Goal: Information Seeking & Learning: Find specific fact

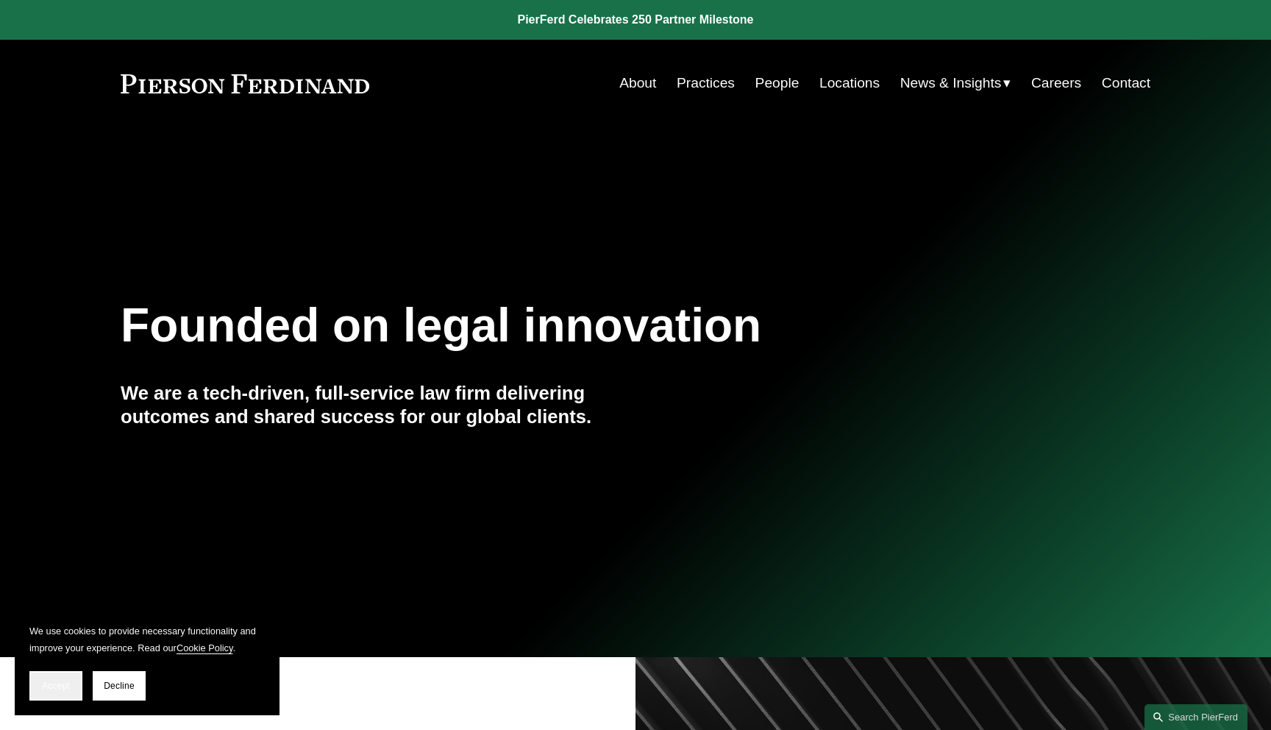
click at [32, 691] on button "Accept" at bounding box center [55, 685] width 53 height 29
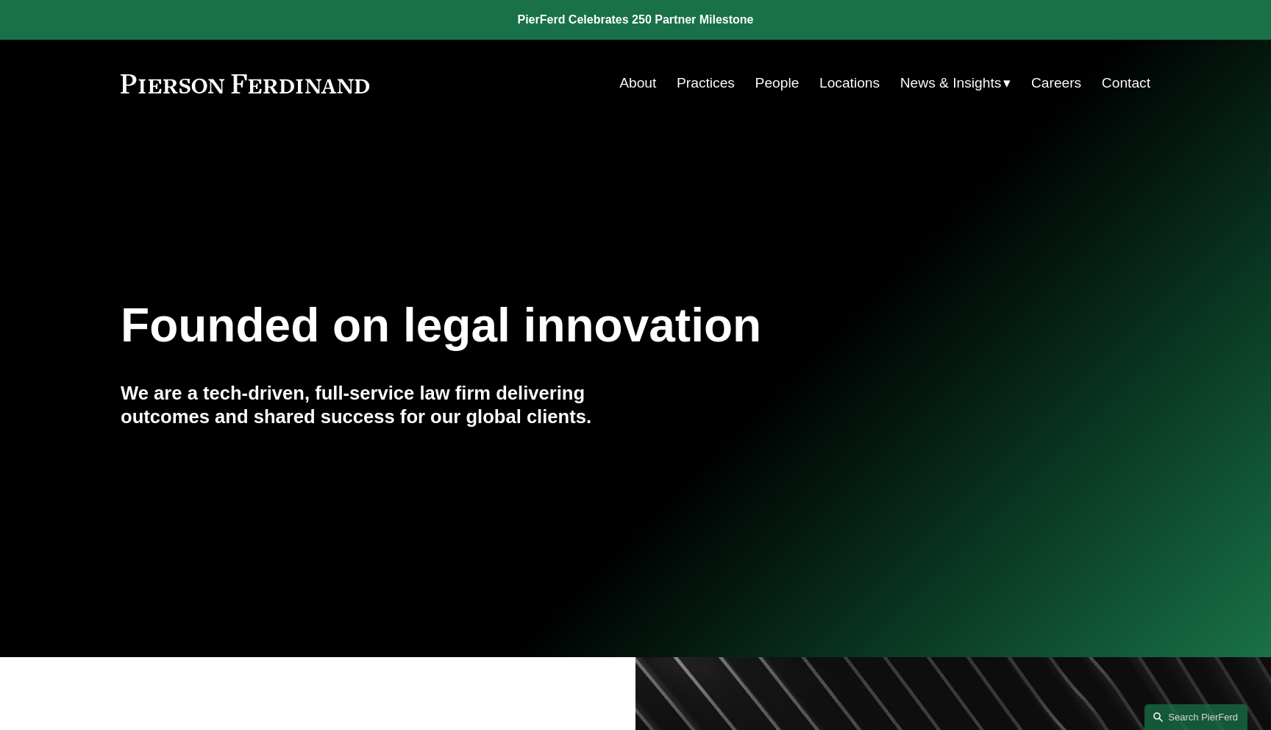
click at [0, 0] on span "News" at bounding box center [0, 0] width 0 height 0
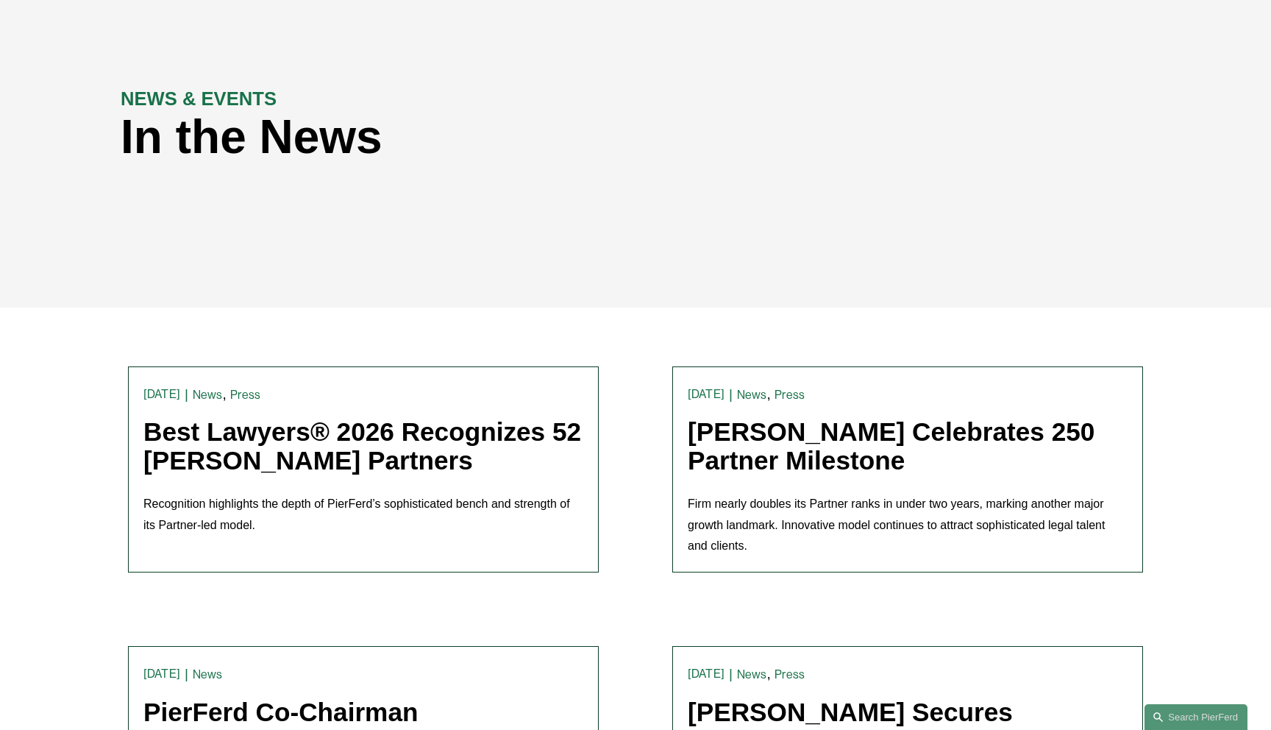
scroll to position [163, 0]
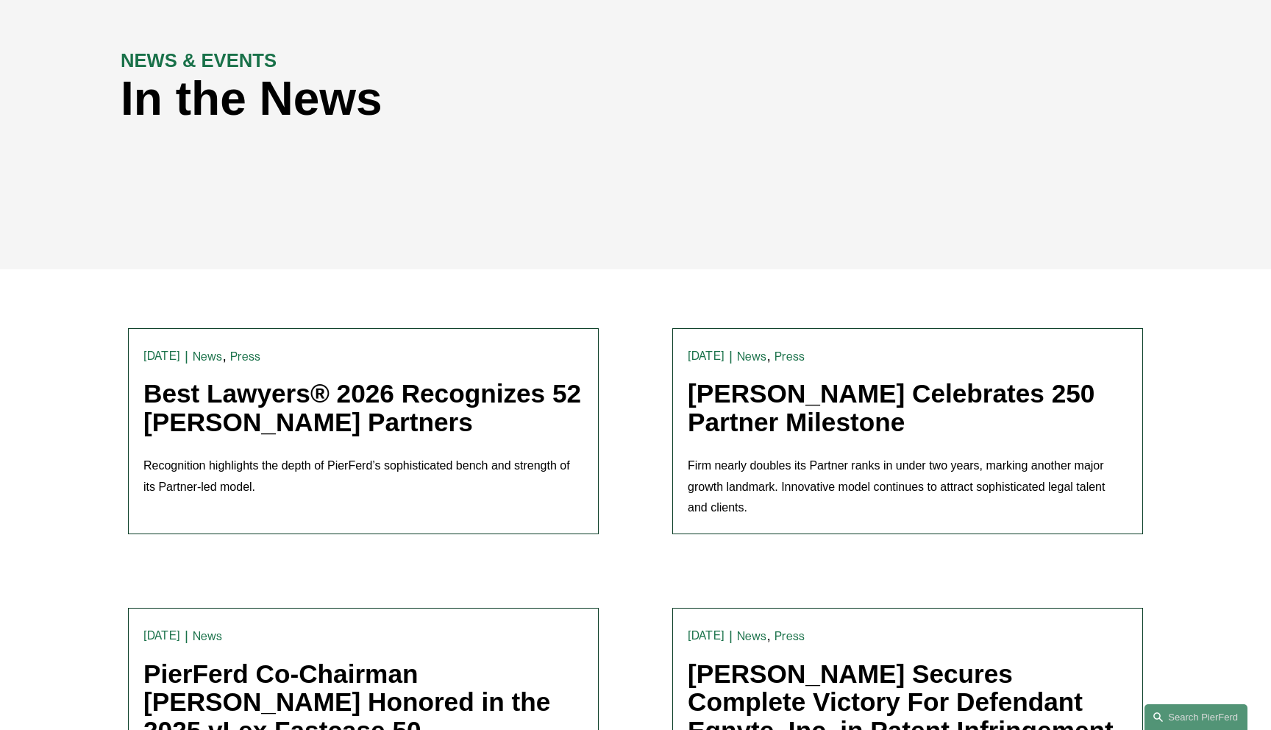
click at [291, 422] on link "Best Lawyers® 2026 Recognizes 52 [PERSON_NAME] Partners" at bounding box center [362, 407] width 438 height 57
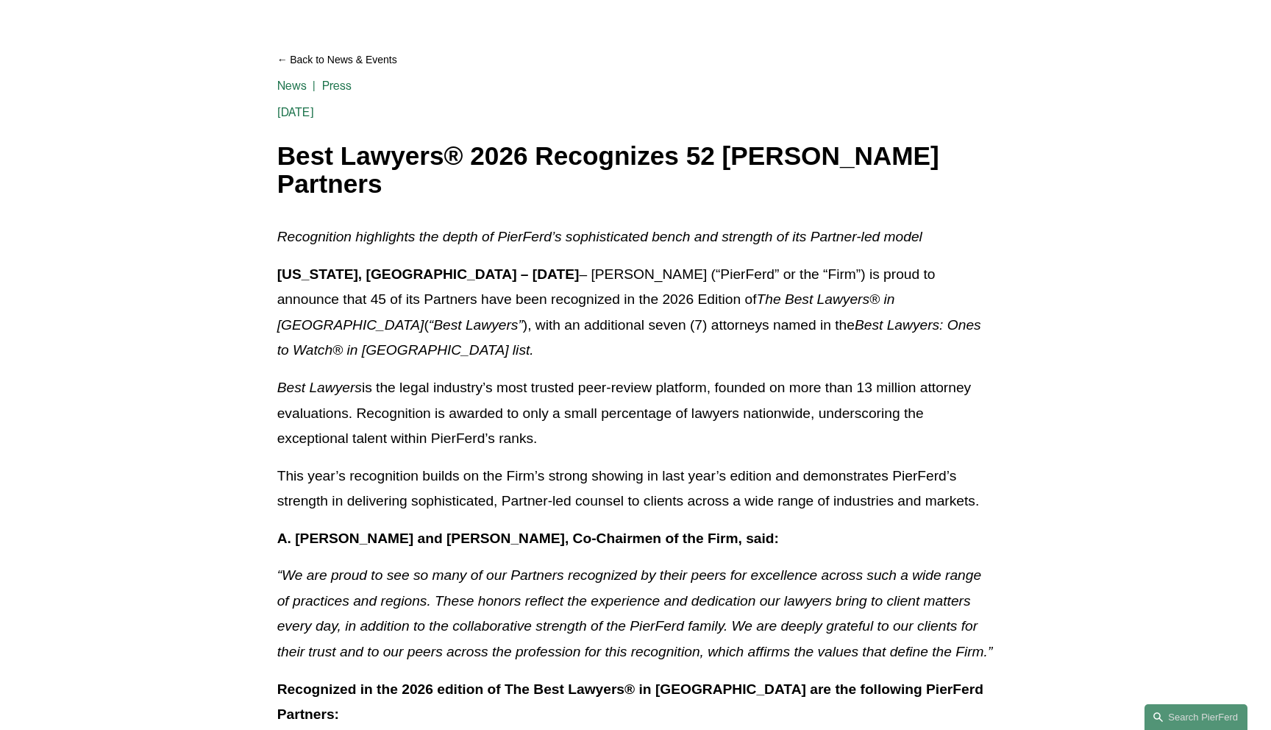
scroll to position [154, 0]
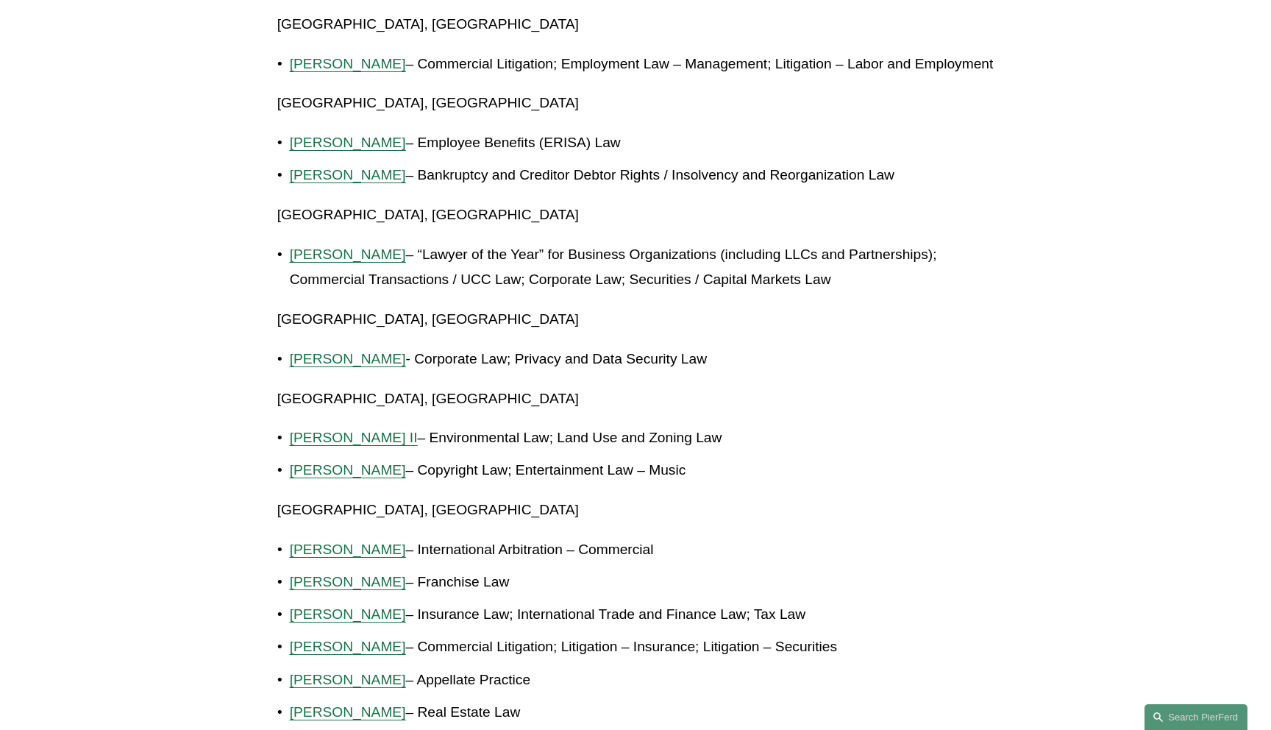
scroll to position [1626, 0]
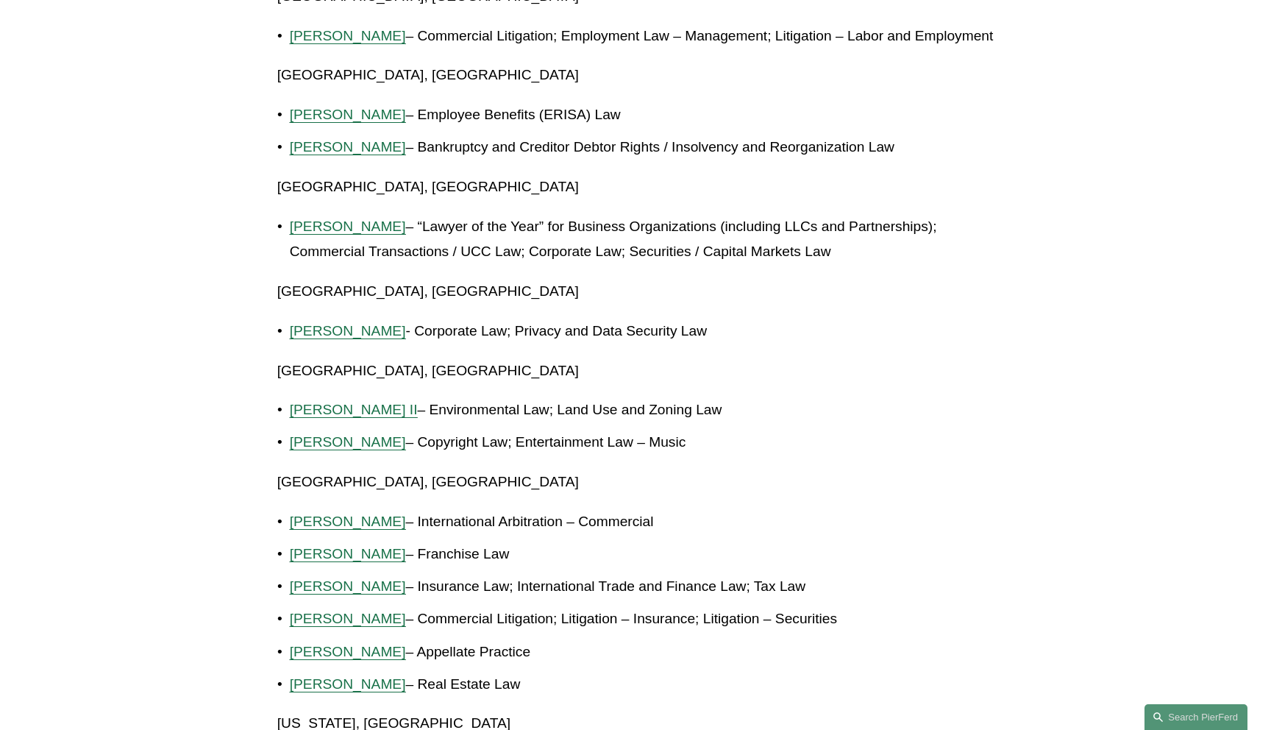
click at [351, 321] on p "[PERSON_NAME] - Corporate Law; Privacy and Data Security Law" at bounding box center [642, 331] width 705 height 26
click at [351, 328] on span "[PERSON_NAME]" at bounding box center [348, 330] width 116 height 15
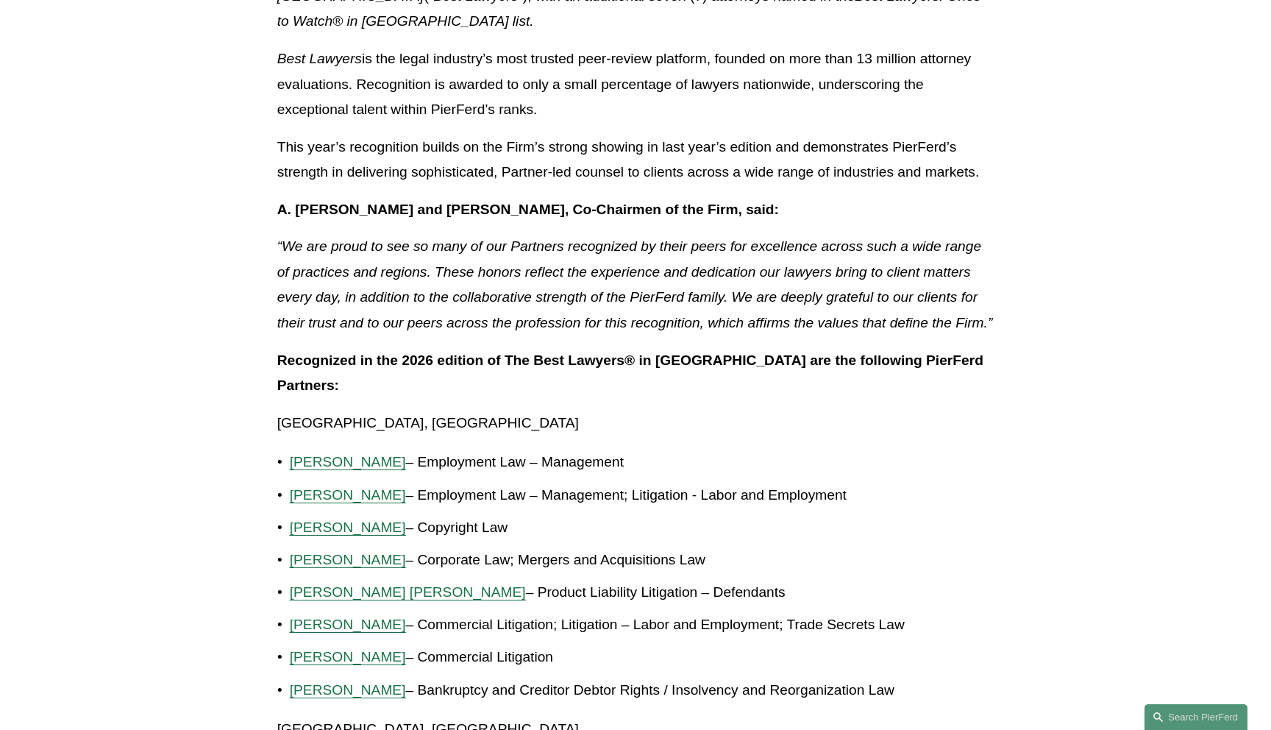
scroll to position [0, 0]
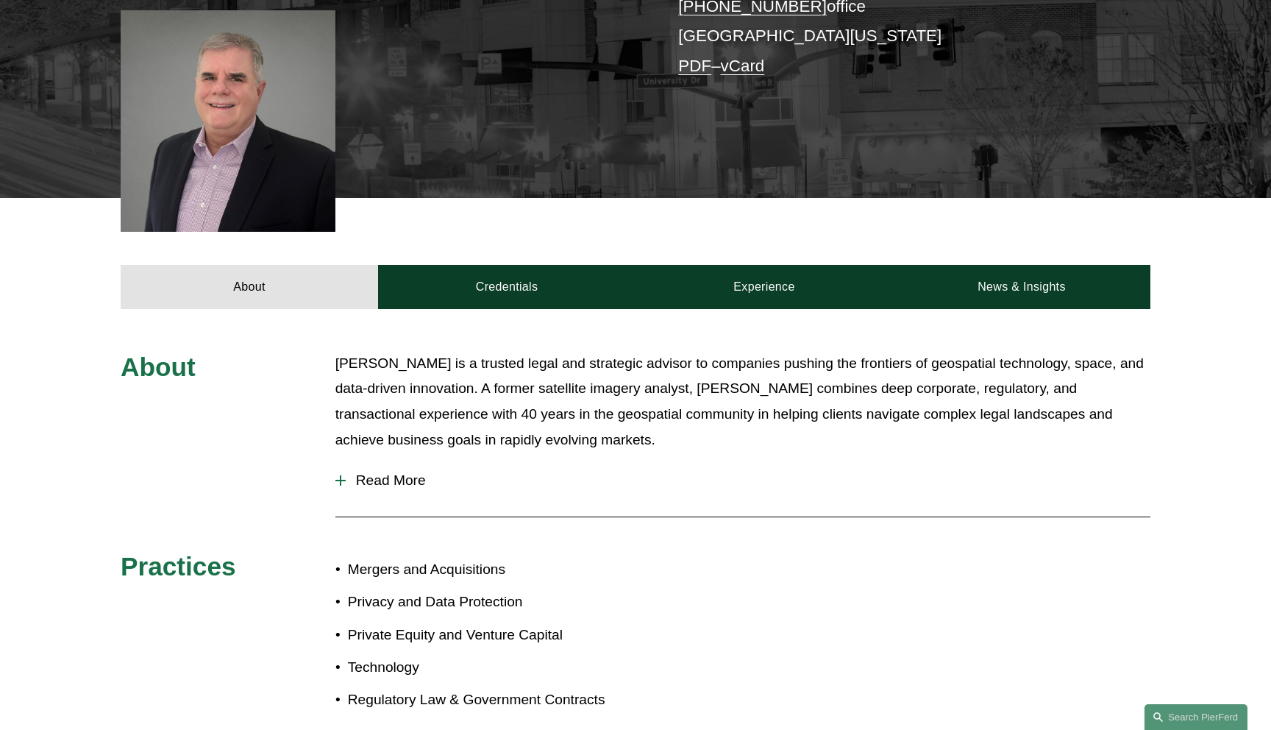
scroll to position [427, 0]
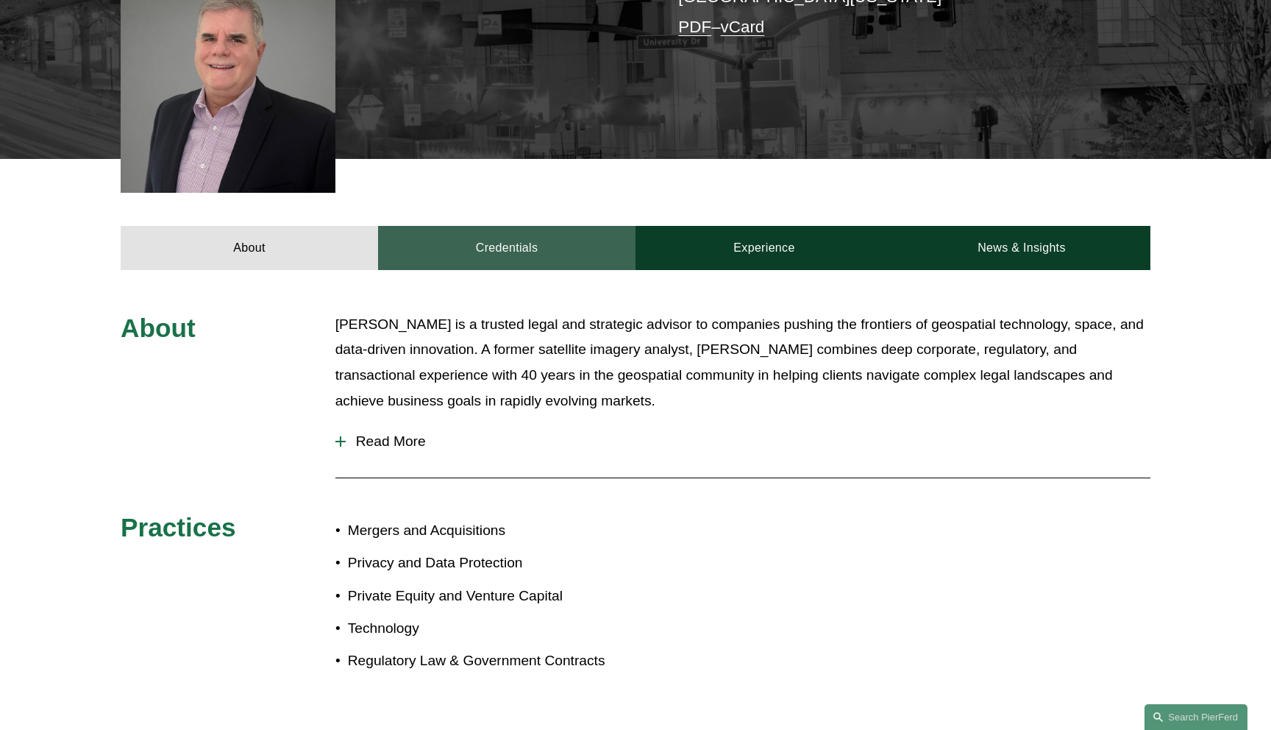
click at [515, 258] on link "Credentials" at bounding box center [506, 248] width 257 height 44
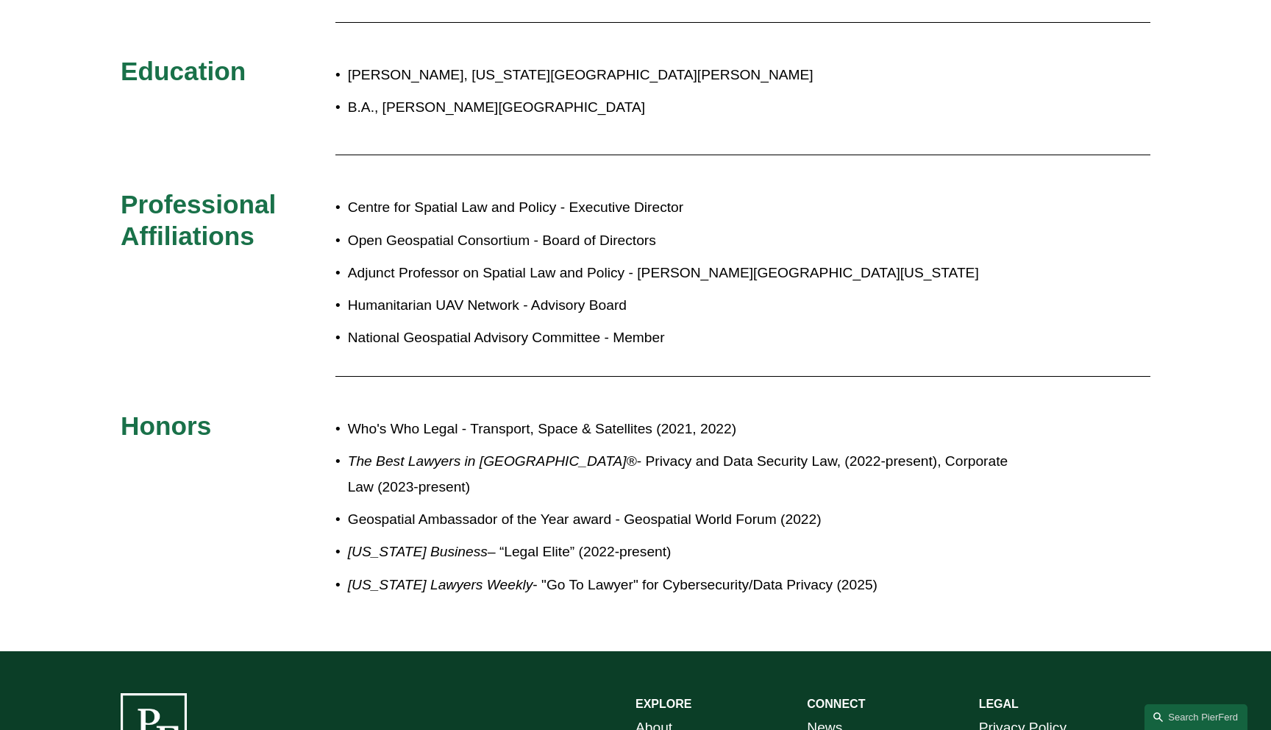
scroll to position [772, 0]
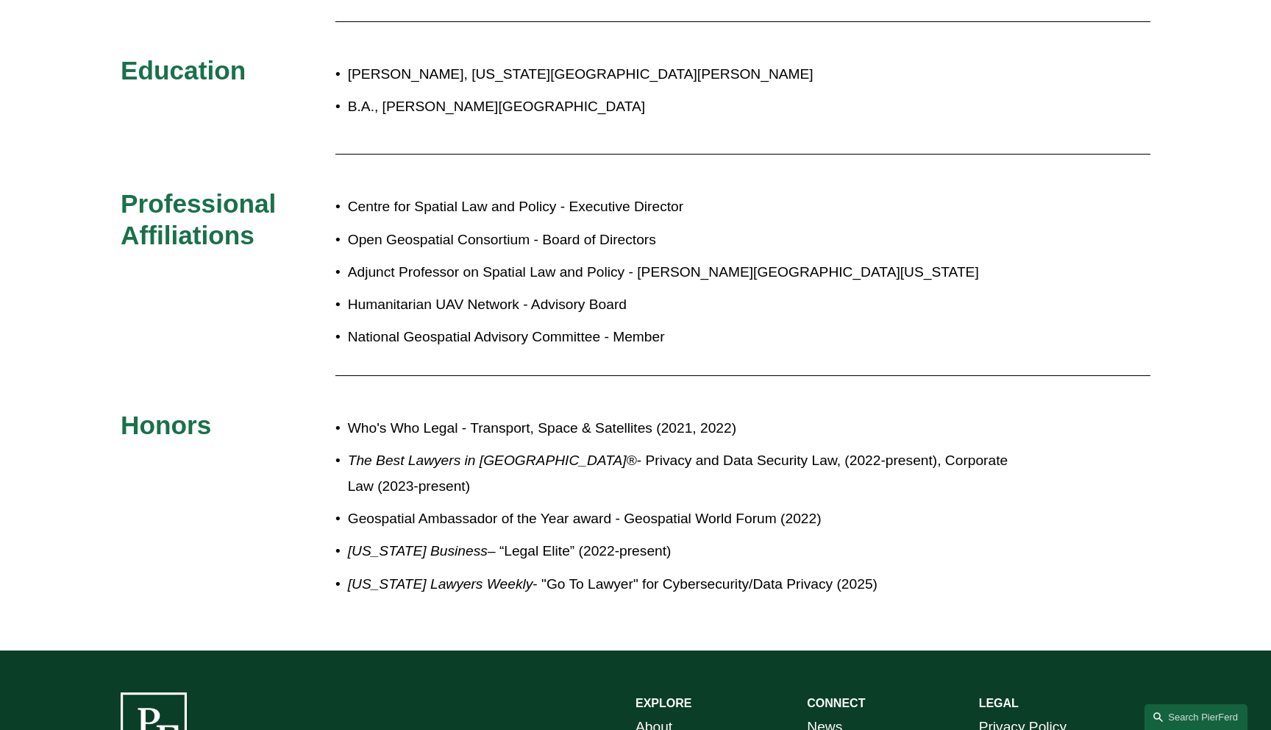
click at [154, 336] on div "Admissions [US_STATE] Education [PERSON_NAME], [US_STATE][GEOGRAPHIC_DATA][PERS…" at bounding box center [635, 287] width 1271 height 642
